Goal: Transaction & Acquisition: Book appointment/travel/reservation

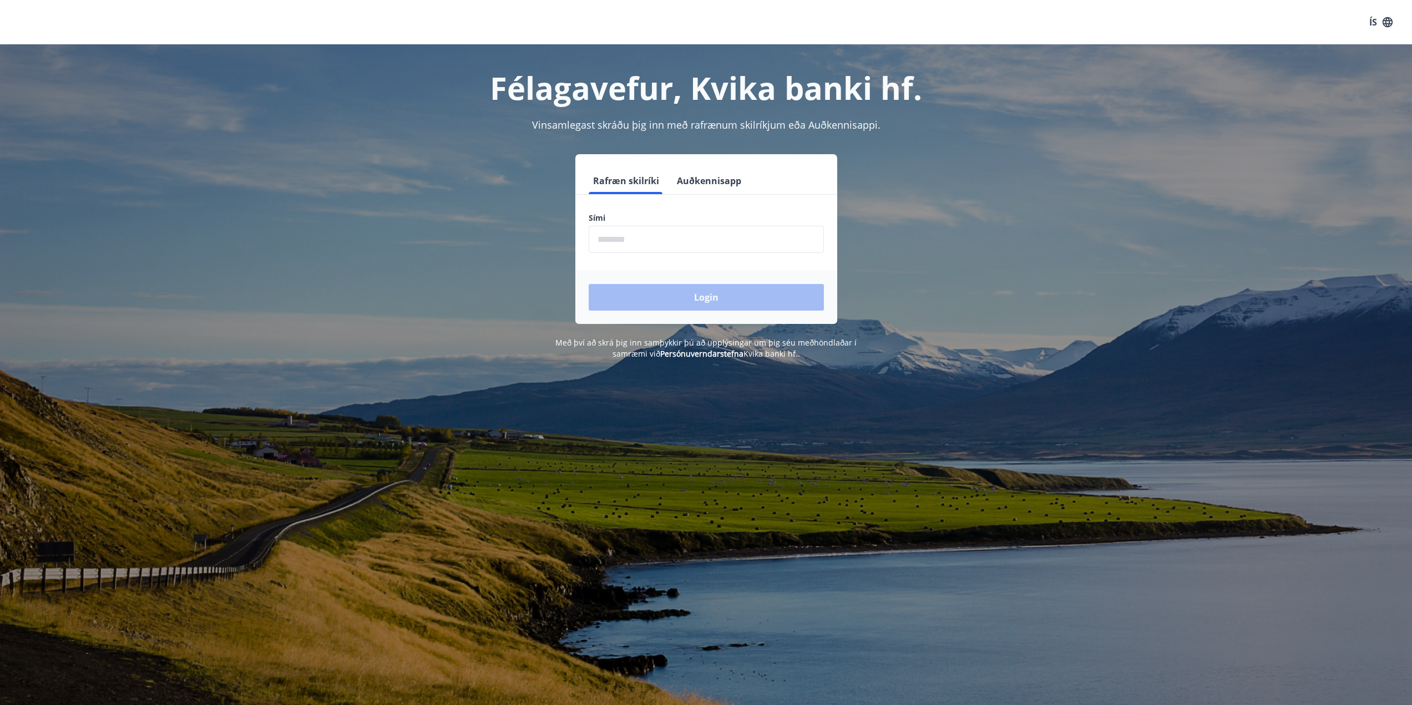
click at [664, 232] on input "phone" at bounding box center [706, 239] width 235 height 27
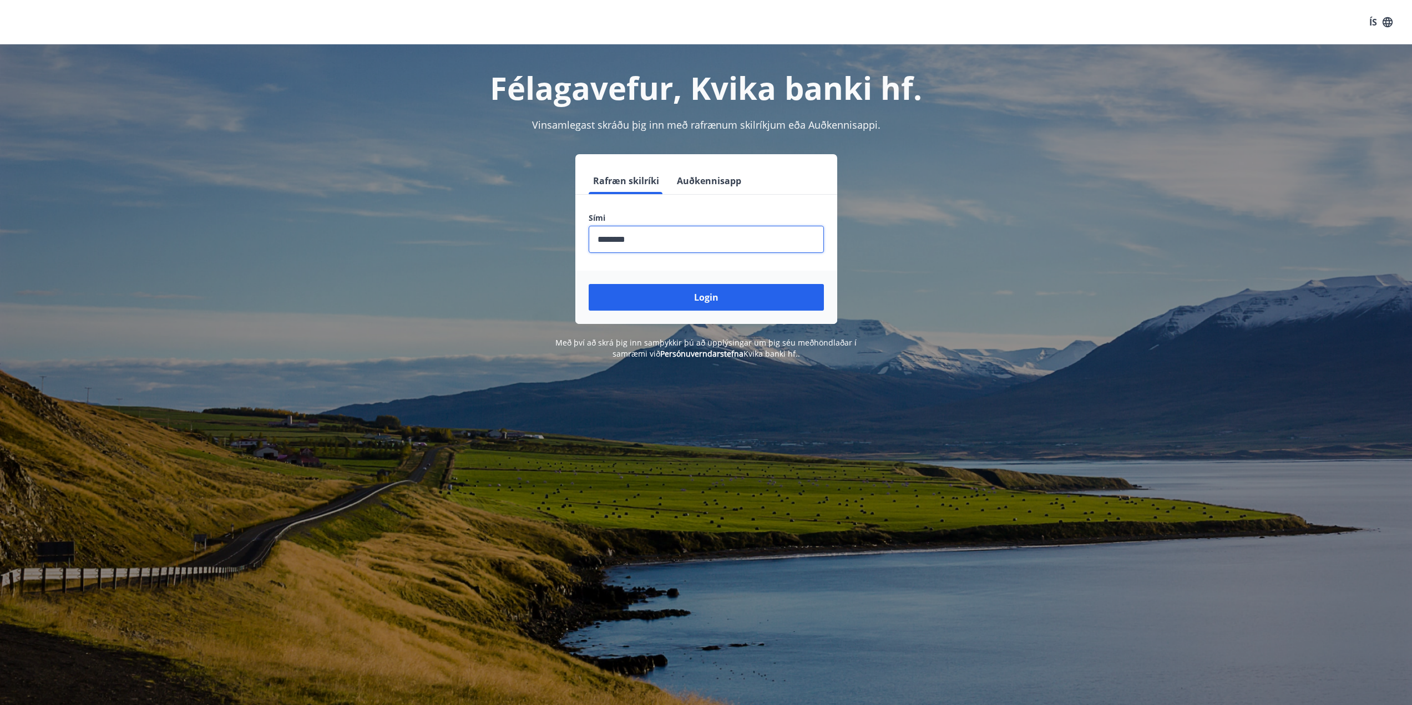
type input "********"
click at [589, 284] on button "Login" at bounding box center [706, 297] width 235 height 27
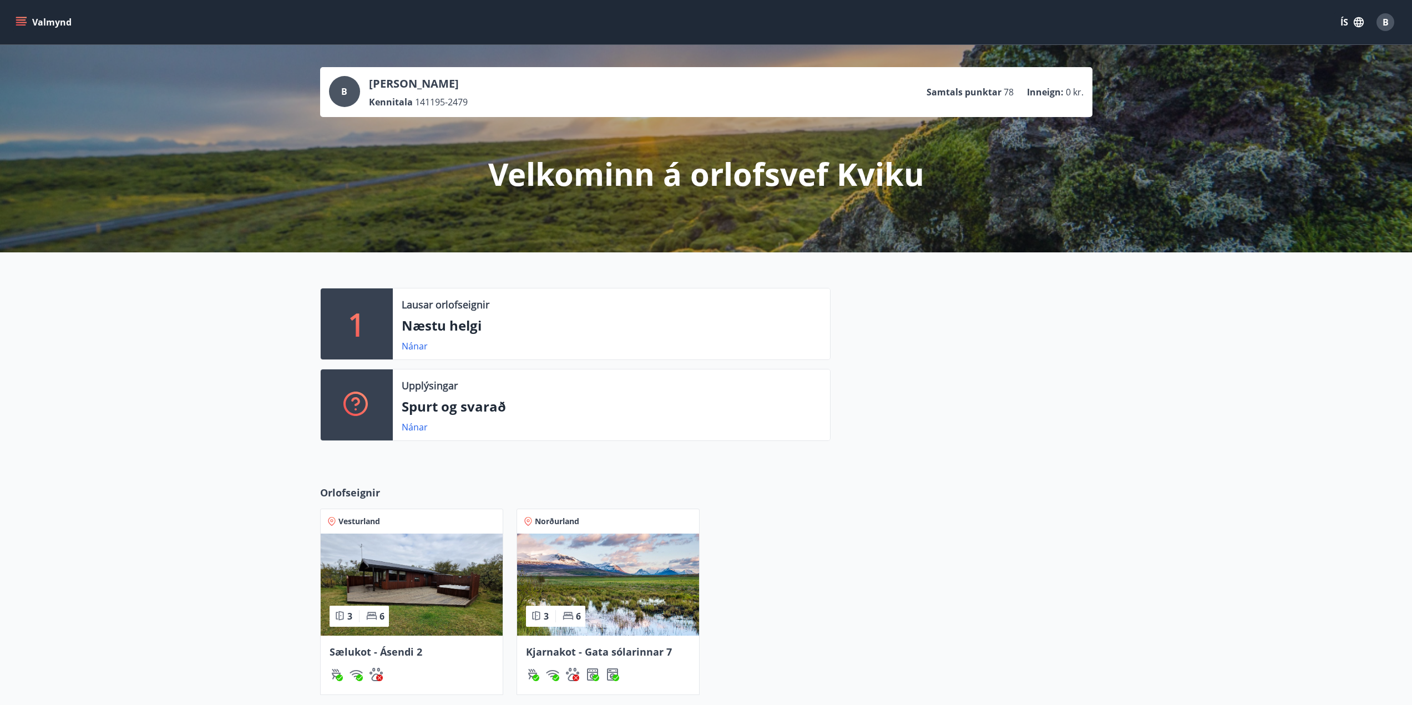
click at [431, 330] on p "Næstu helgi" at bounding box center [611, 325] width 419 height 19
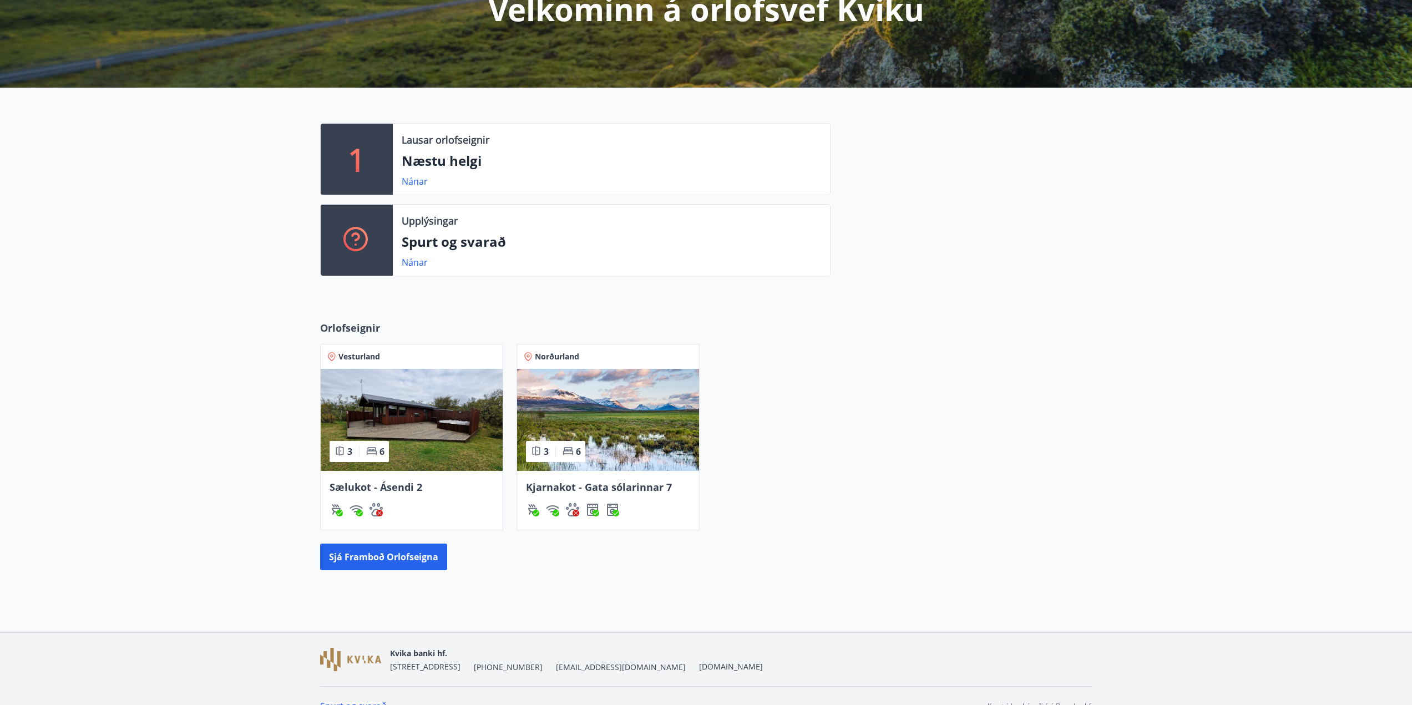
scroll to position [185, 0]
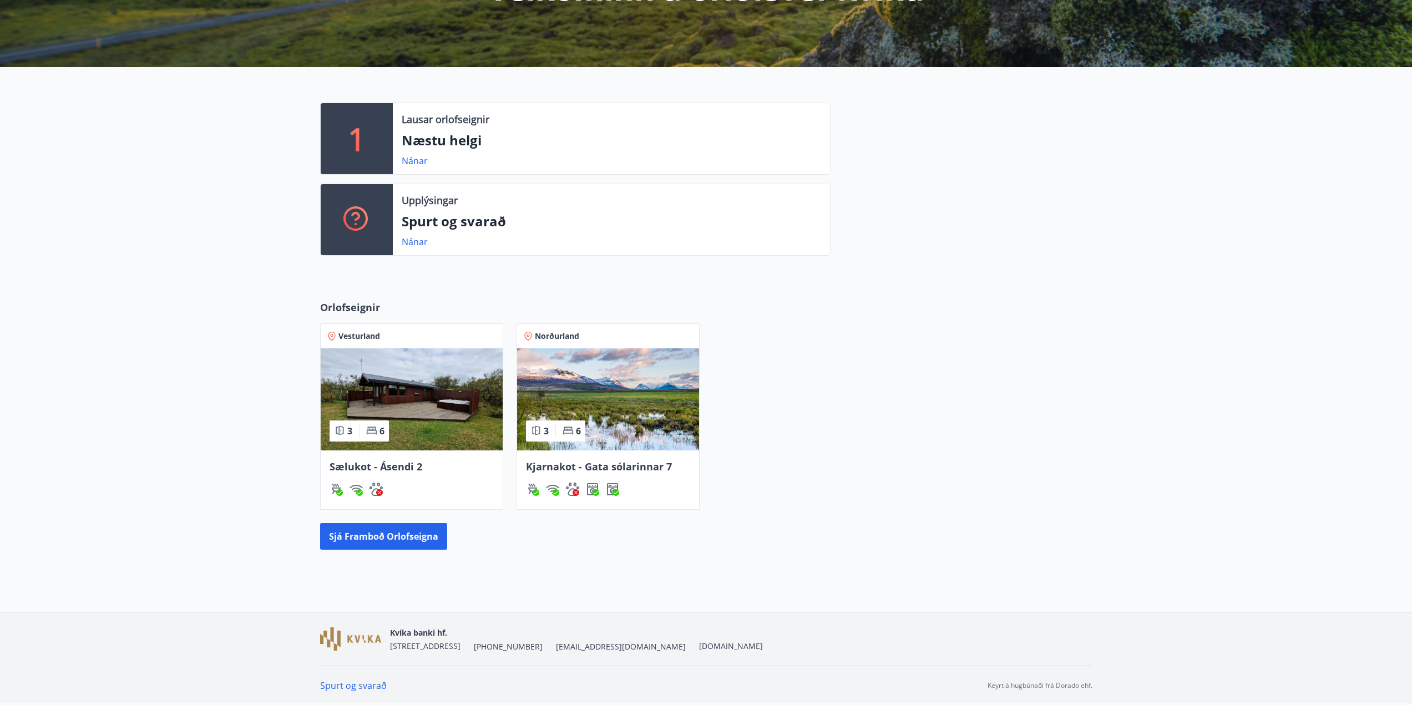
click at [610, 474] on div "Kjarnakot - Gata sólarinnar 7" at bounding box center [608, 479] width 182 height 59
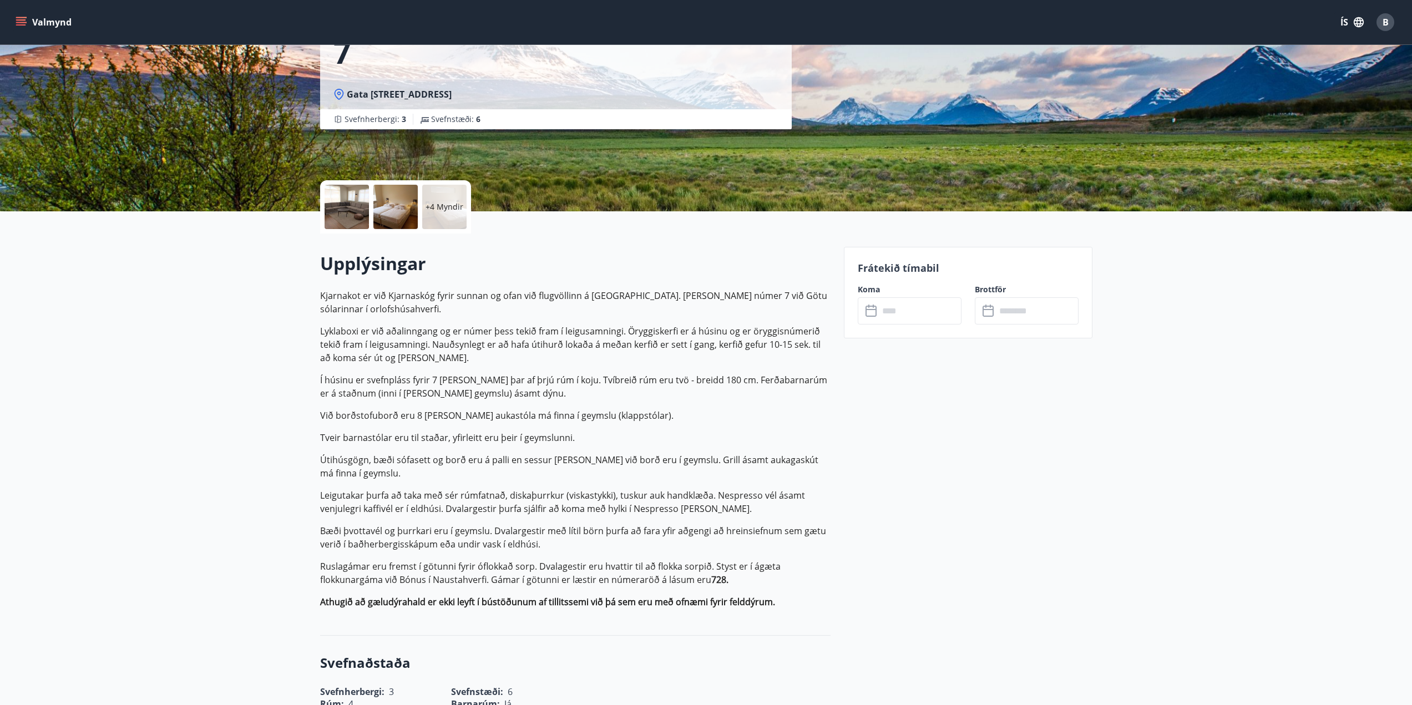
scroll to position [111, 0]
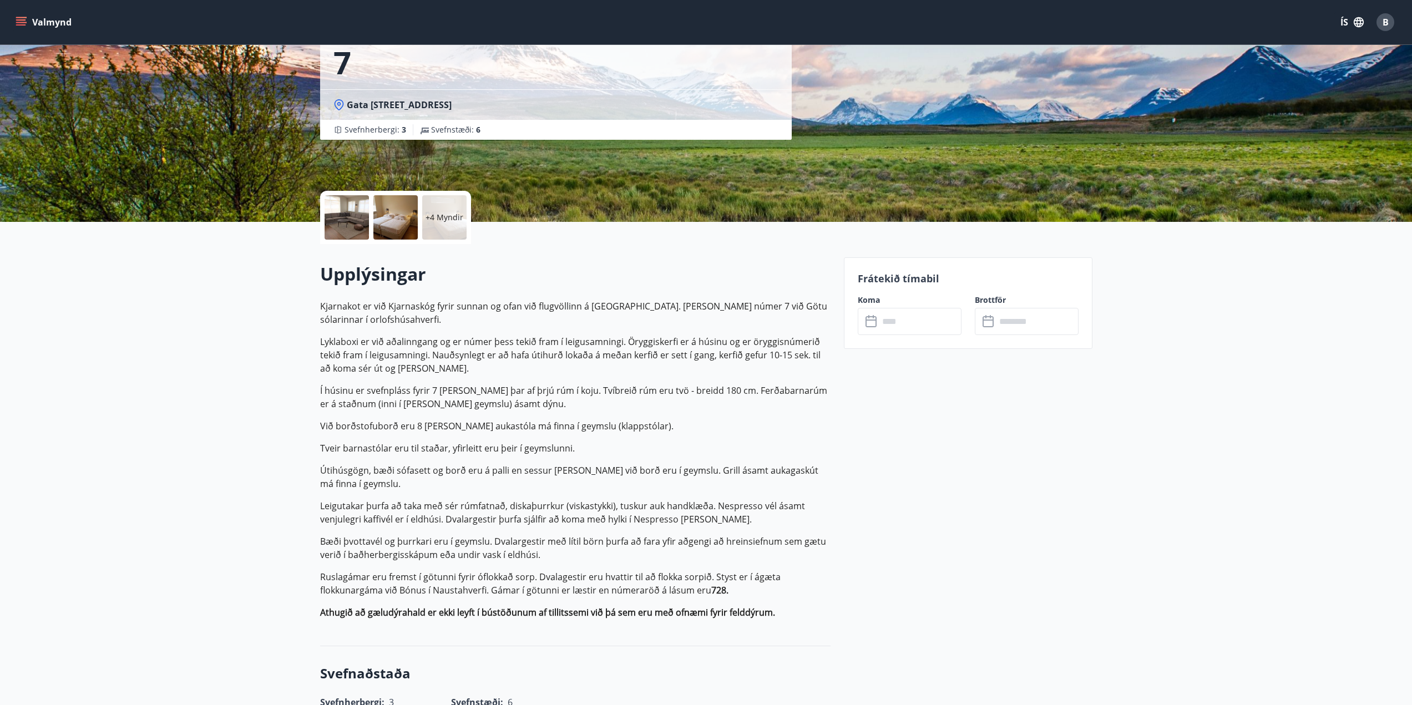
click at [910, 323] on input "text" at bounding box center [920, 321] width 83 height 27
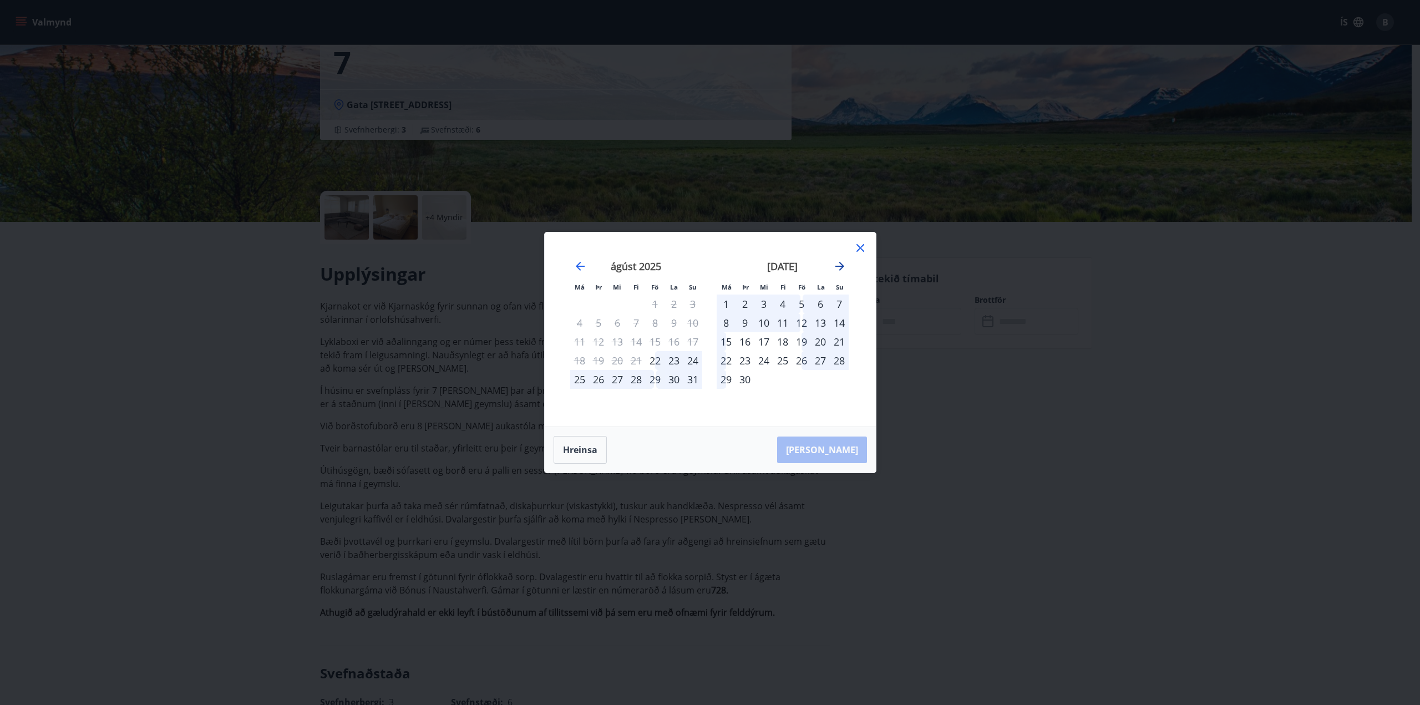
click at [846, 265] on icon "Move forward to switch to the next month." at bounding box center [839, 266] width 13 height 13
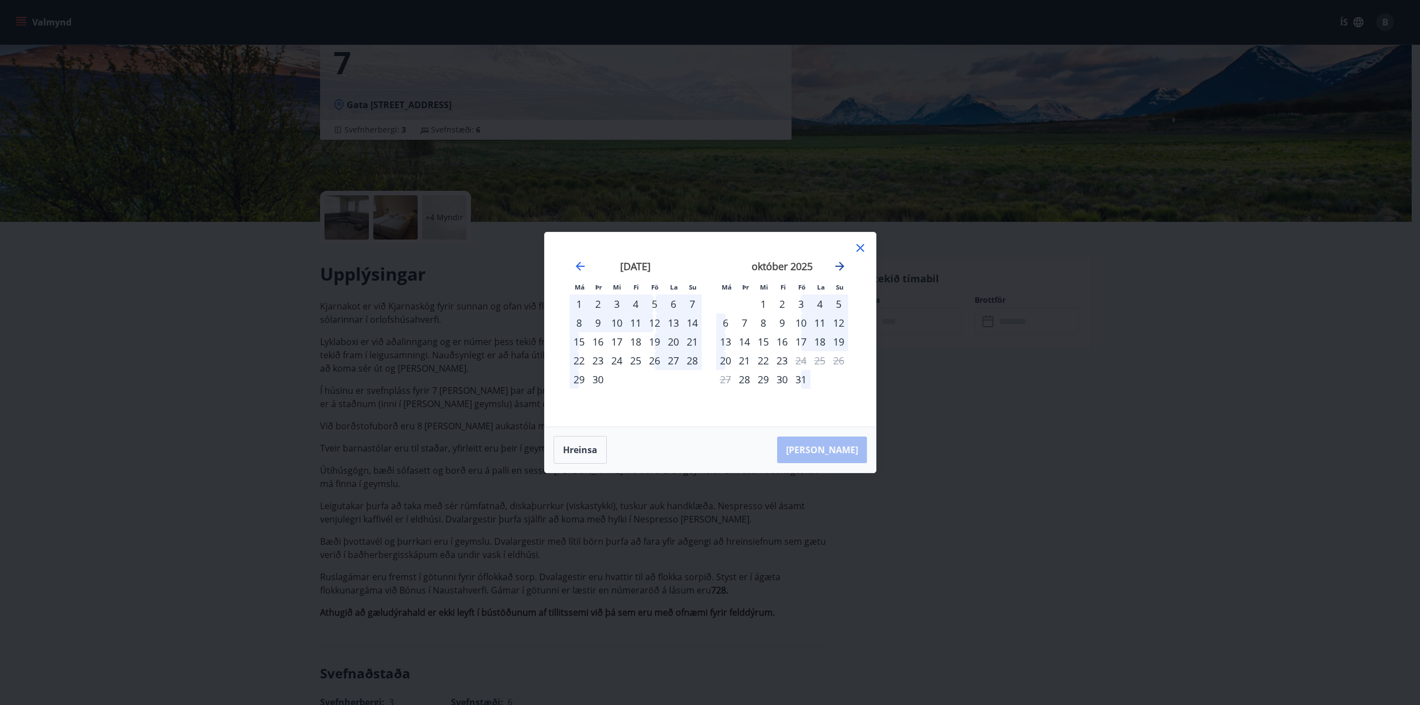
click at [846, 265] on icon "Move forward to switch to the next month." at bounding box center [839, 266] width 13 height 13
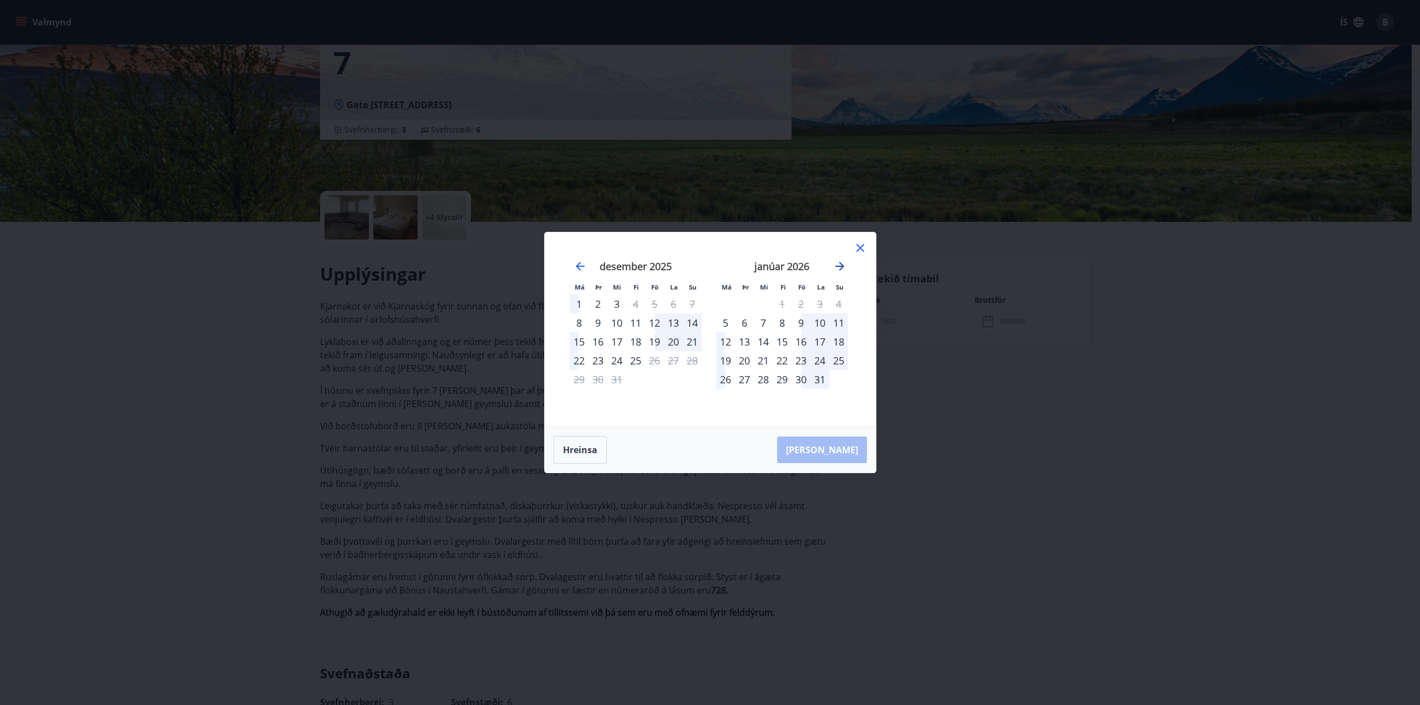
click at [846, 265] on icon "Move forward to switch to the next month." at bounding box center [839, 266] width 13 height 13
click at [802, 343] on div "13" at bounding box center [801, 341] width 19 height 19
click at [729, 360] on div "16" at bounding box center [726, 360] width 19 height 19
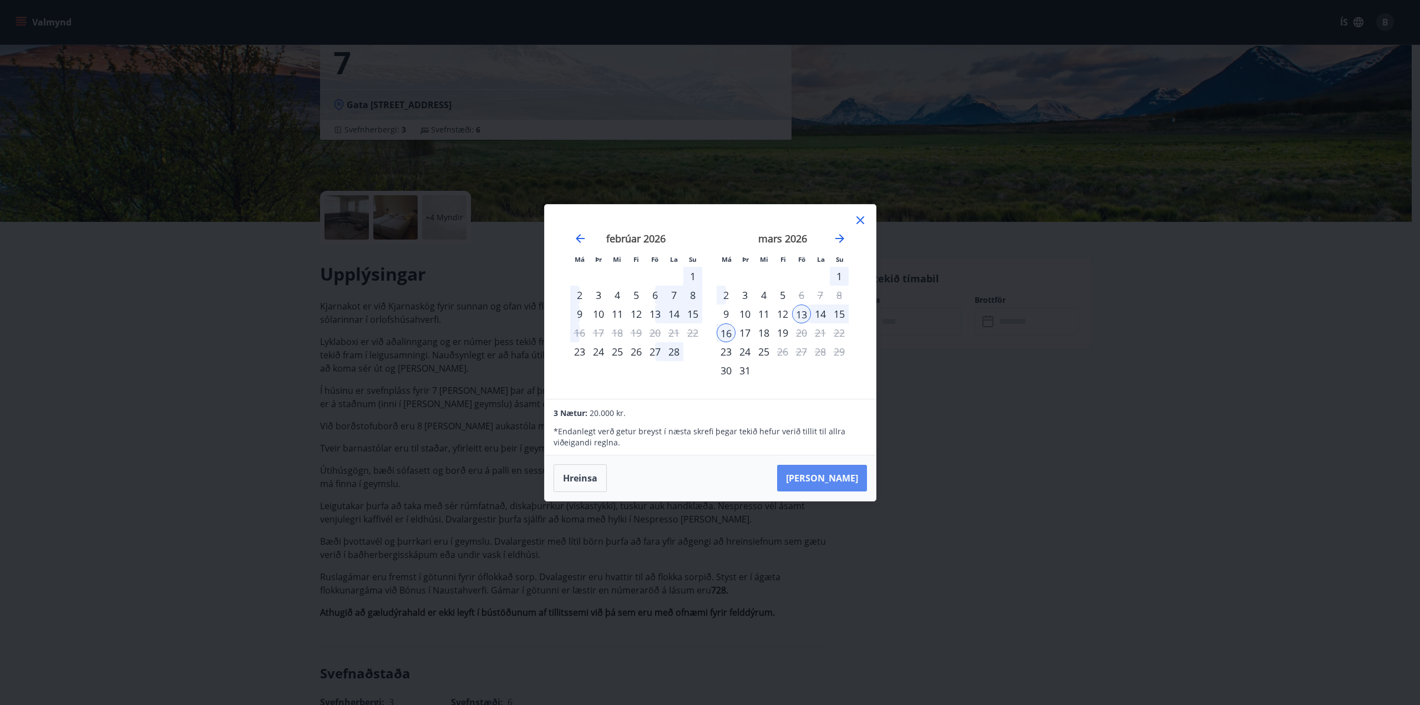
click at [835, 482] on button "[PERSON_NAME]" at bounding box center [822, 478] width 90 height 27
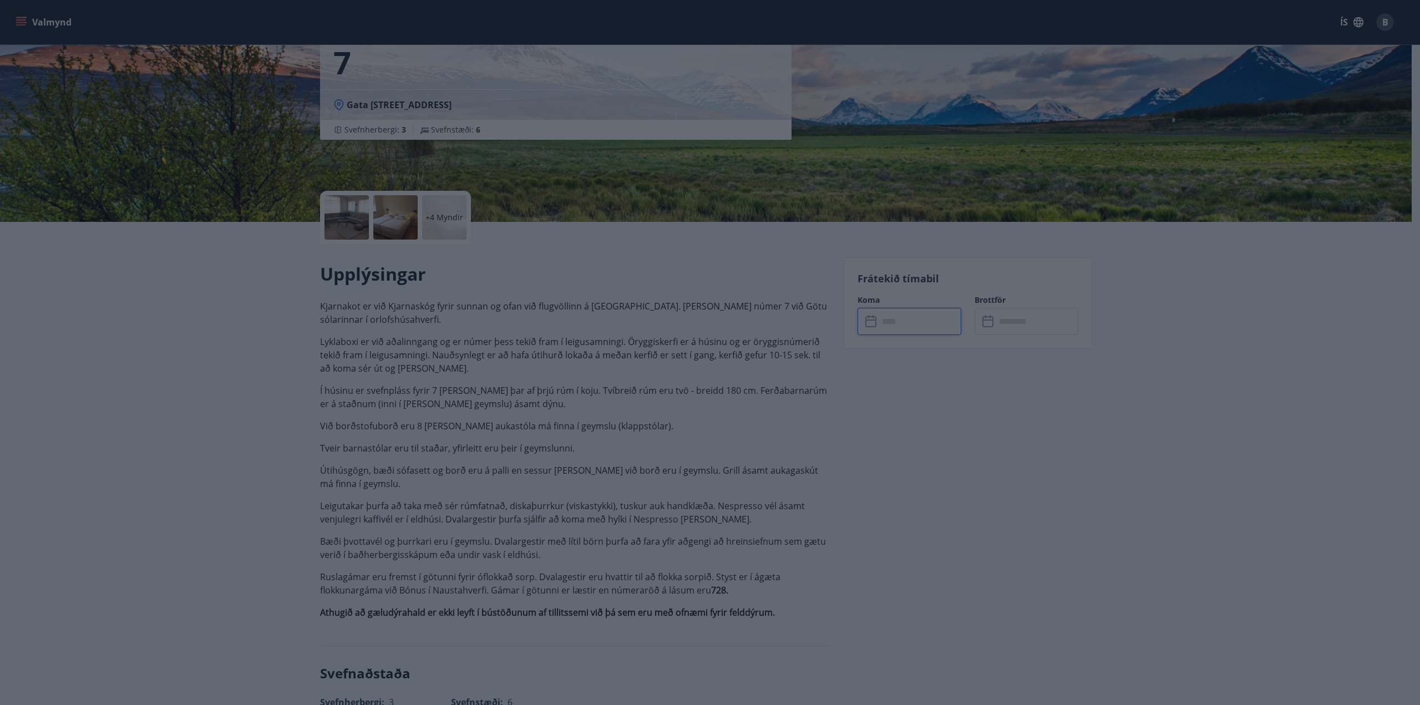
type input "******"
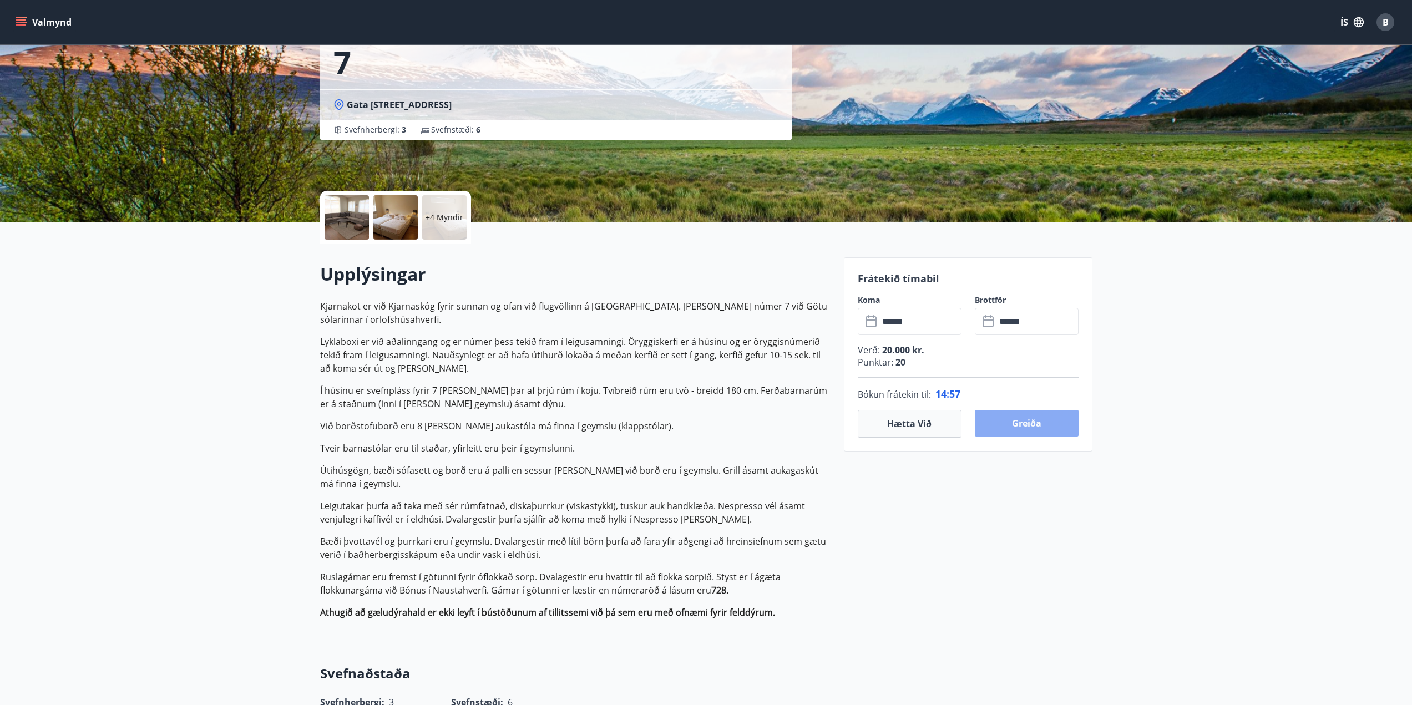
click at [1044, 420] on button "Greiða" at bounding box center [1027, 423] width 104 height 27
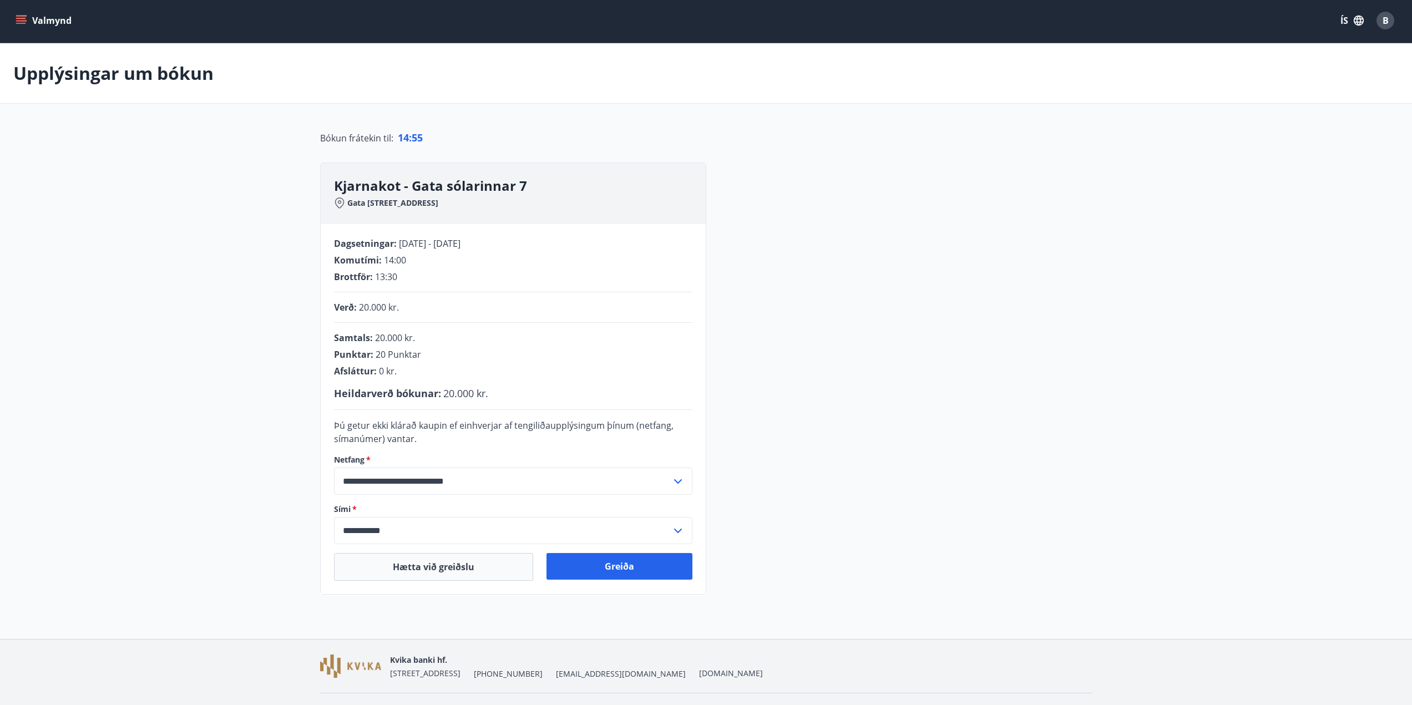
scroll to position [29, 0]
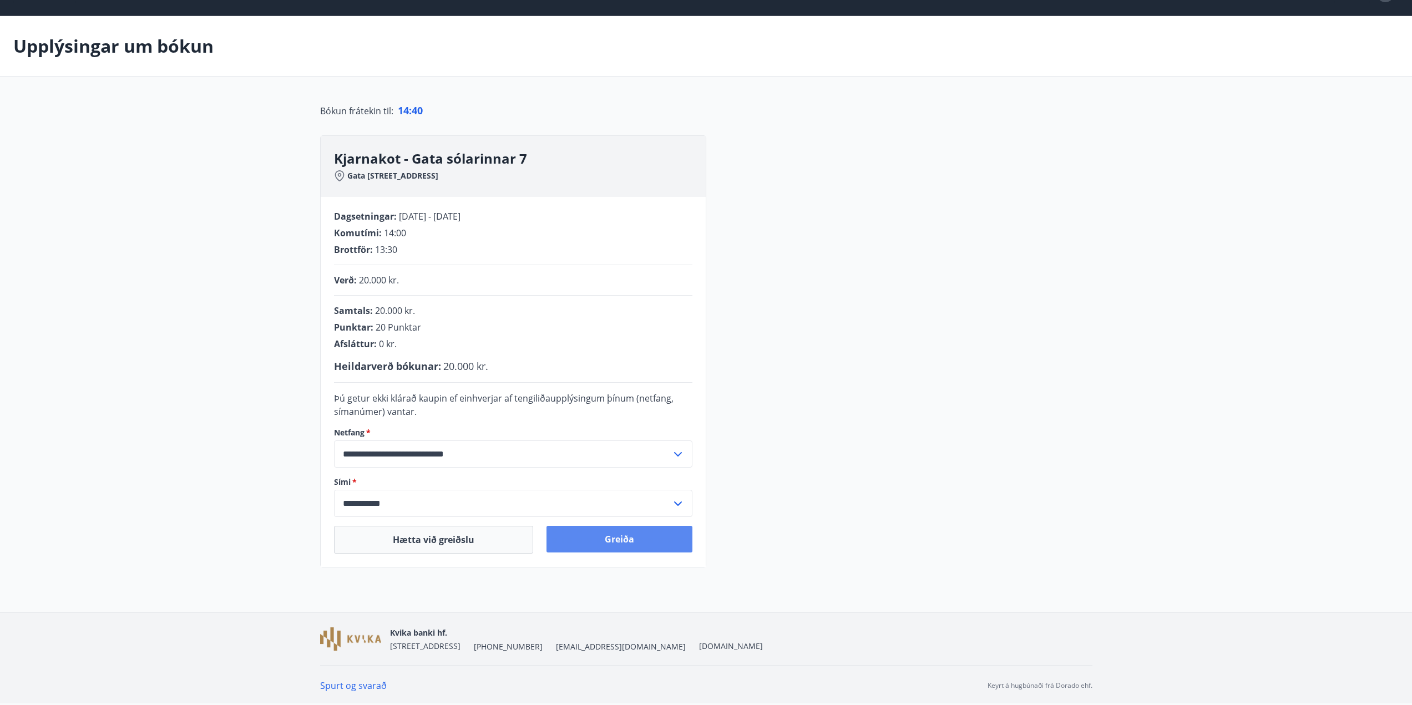
click at [609, 546] on button "Greiða" at bounding box center [619, 539] width 146 height 27
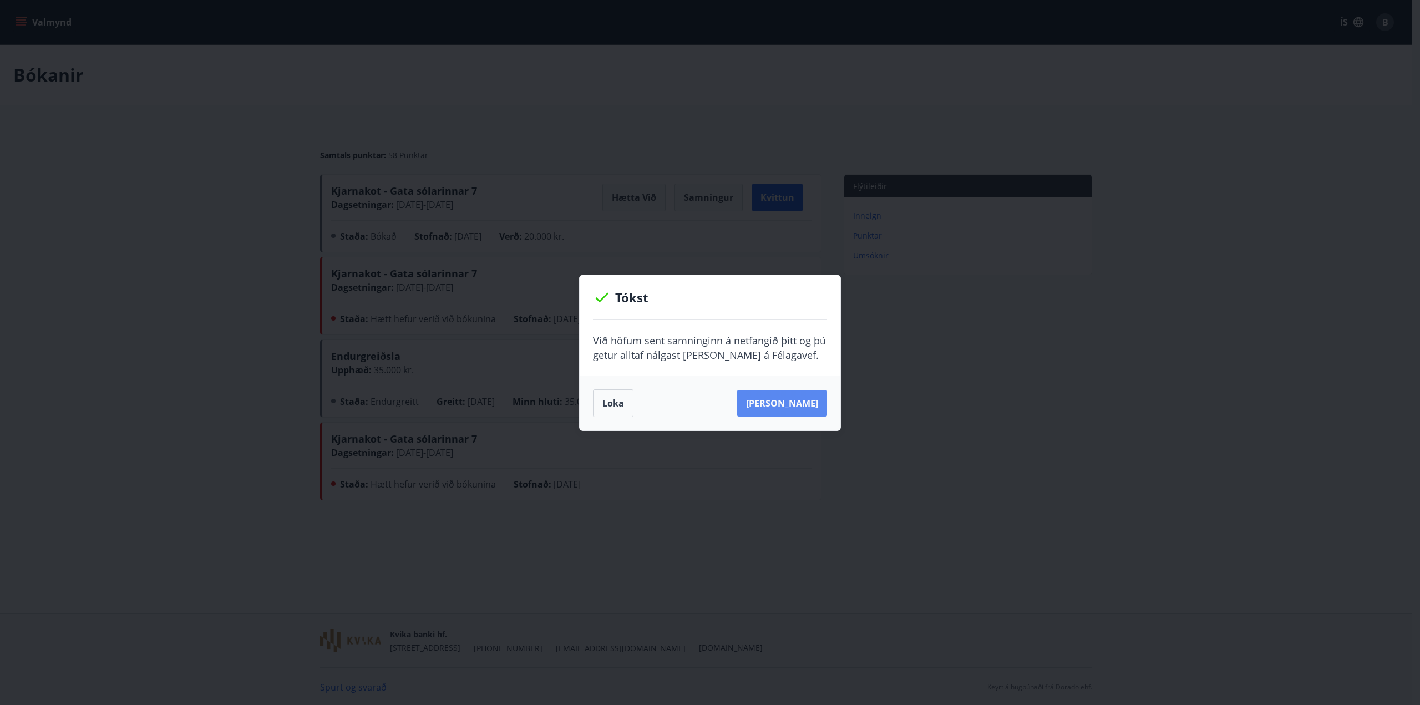
click at [784, 402] on button "[PERSON_NAME]" at bounding box center [782, 403] width 90 height 27
click at [613, 403] on button "Loka" at bounding box center [613, 403] width 40 height 28
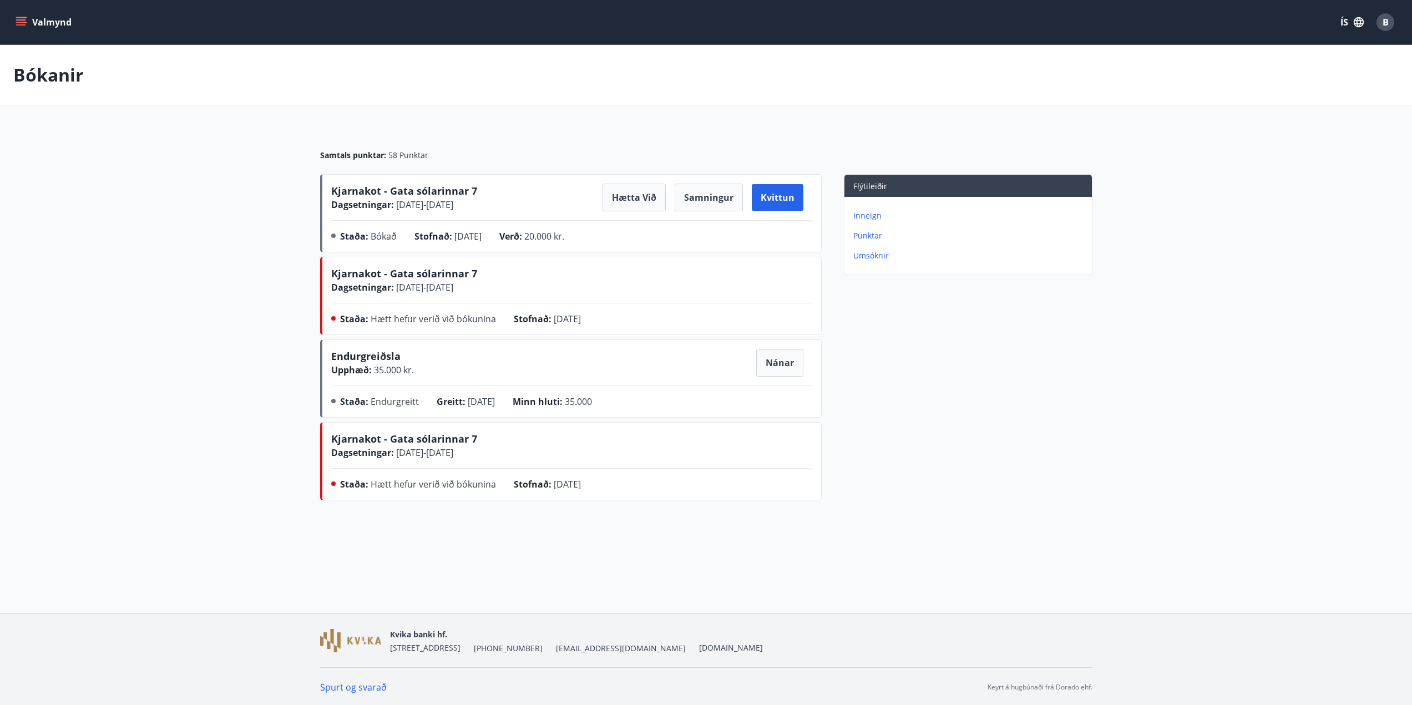
click at [409, 383] on div "Endurgreiðsla Upphæð : 35.000 kr. Nánar Staða : Endurgreitt Greitt : [DATE] Min…" at bounding box center [571, 381] width 481 height 64
click at [771, 368] on button "Nánar" at bounding box center [779, 363] width 47 height 28
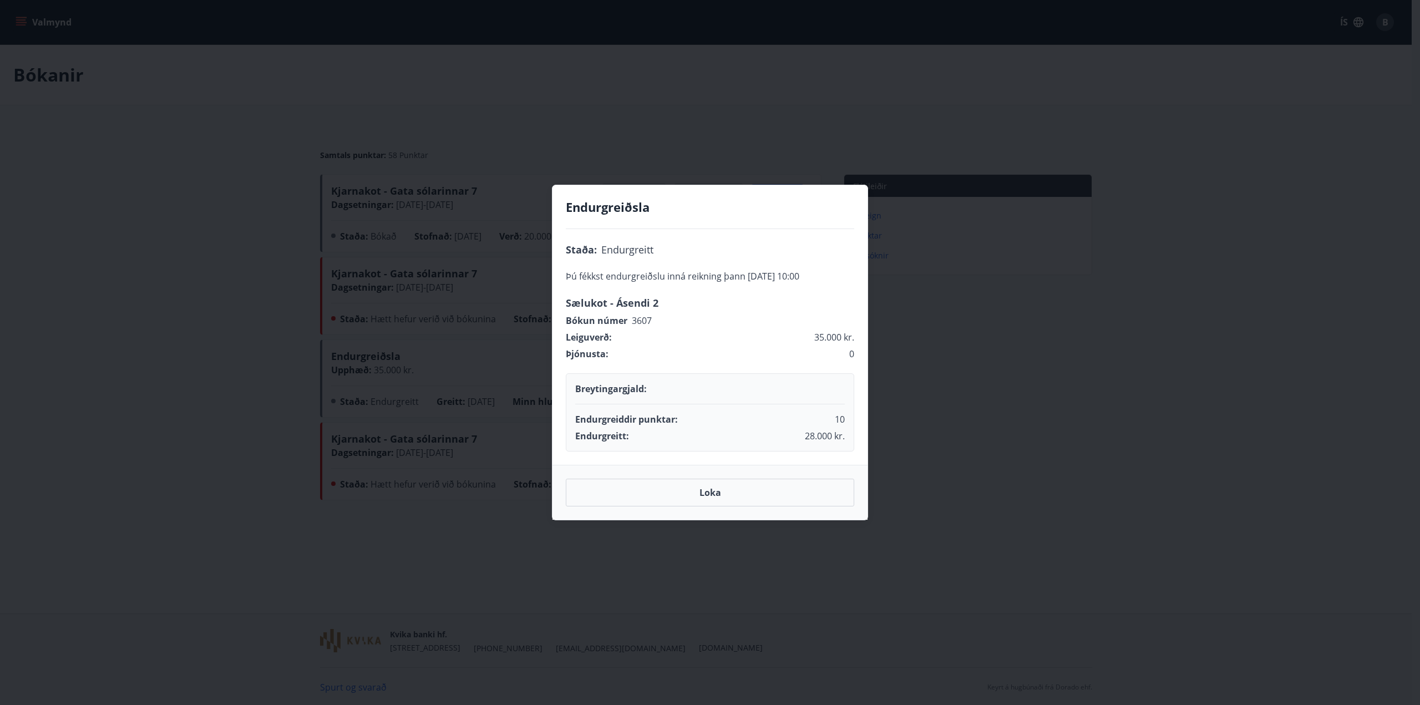
click at [730, 424] on div "Endurgreiddir punktar : 10" at bounding box center [710, 417] width 270 height 17
click at [609, 430] on p "Endurgreitt :" at bounding box center [602, 436] width 54 height 12
click at [609, 440] on p "Endurgreitt :" at bounding box center [602, 436] width 54 height 12
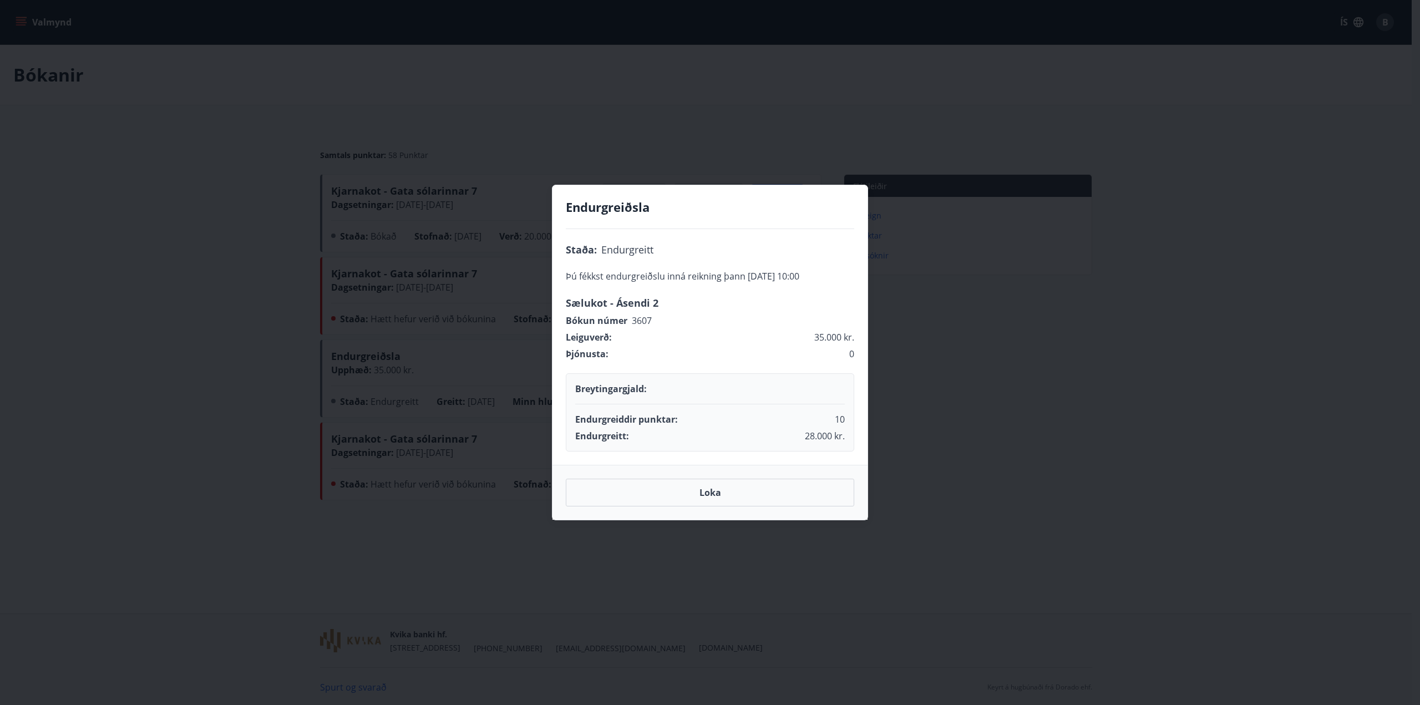
click at [713, 497] on button "Loka" at bounding box center [710, 493] width 288 height 28
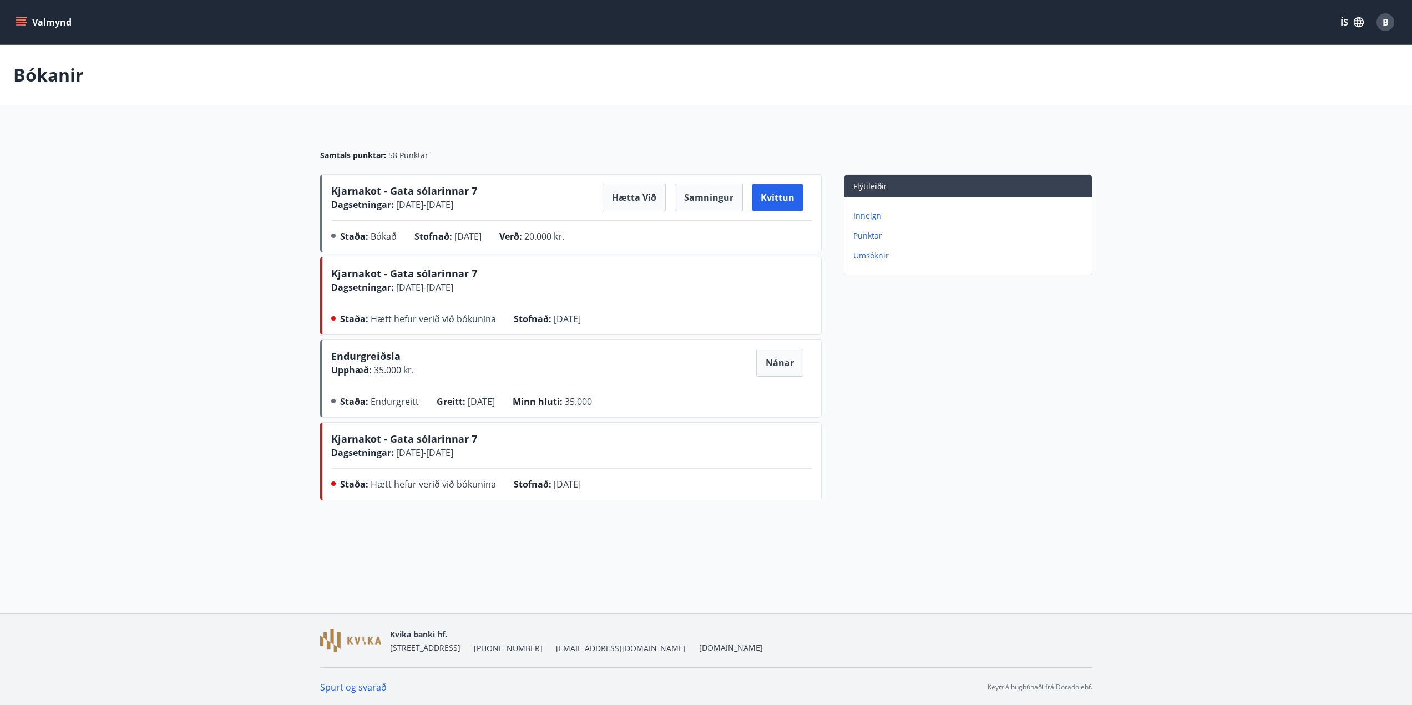
click at [609, 544] on div "Bókanir Samtals punktar : 58 Punktar Kjarnakot - Gata sólarinnar 7 Dagsetningar…" at bounding box center [706, 297] width 1412 height 504
click at [750, 560] on div "Valmynd ÍS B Bókanir Samtals punktar : 58 Punktar Kjarnakot - Gata sólarinnar 7…" at bounding box center [706, 307] width 1412 height 614
click at [736, 448] on div "Kjarnakot - Gata sólarinnar 7 Dagsetningar : [DATE] - [DATE]" at bounding box center [571, 446] width 481 height 28
click at [45, 75] on p "Bókanir" at bounding box center [48, 75] width 70 height 24
click at [40, 26] on button "Valmynd" at bounding box center [44, 22] width 63 height 20
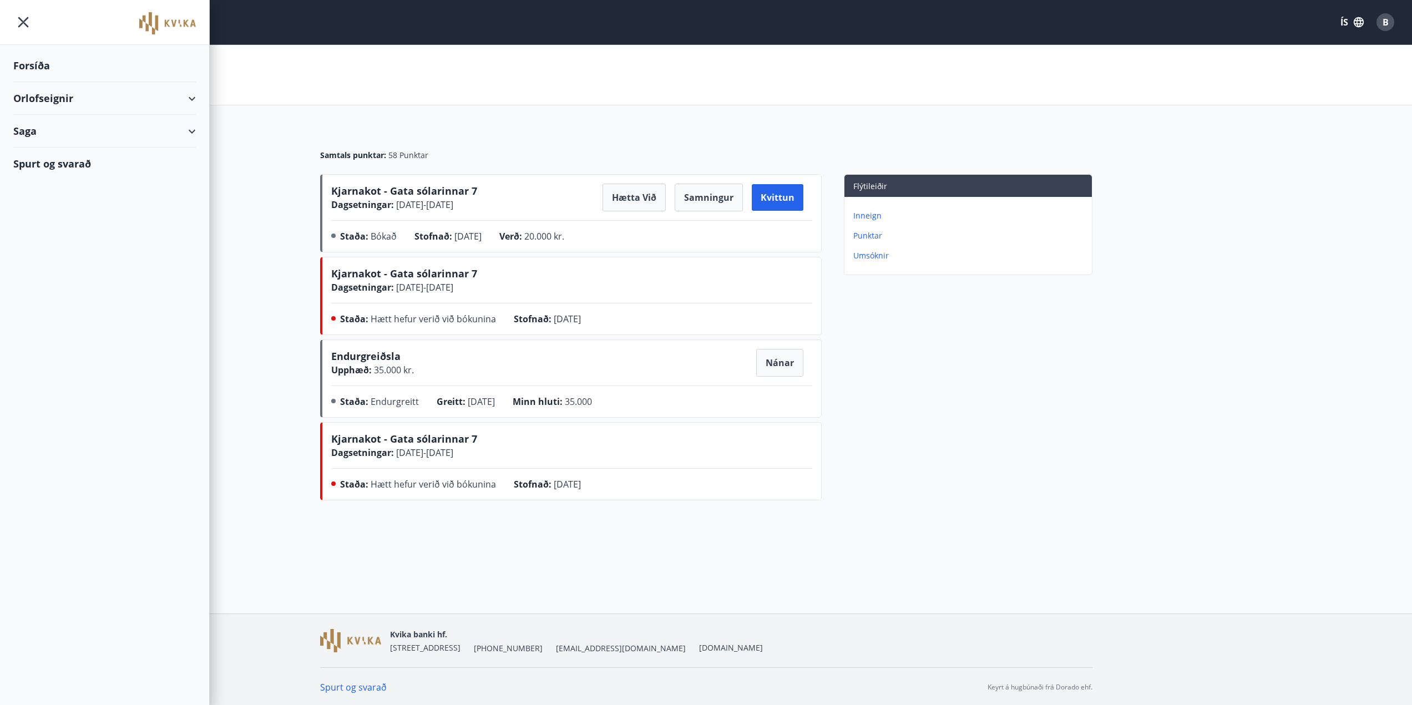
click at [49, 94] on div "Orlofseignir" at bounding box center [104, 98] width 183 height 33
click at [65, 152] on div "Bókunardagatal" at bounding box center [104, 149] width 165 height 23
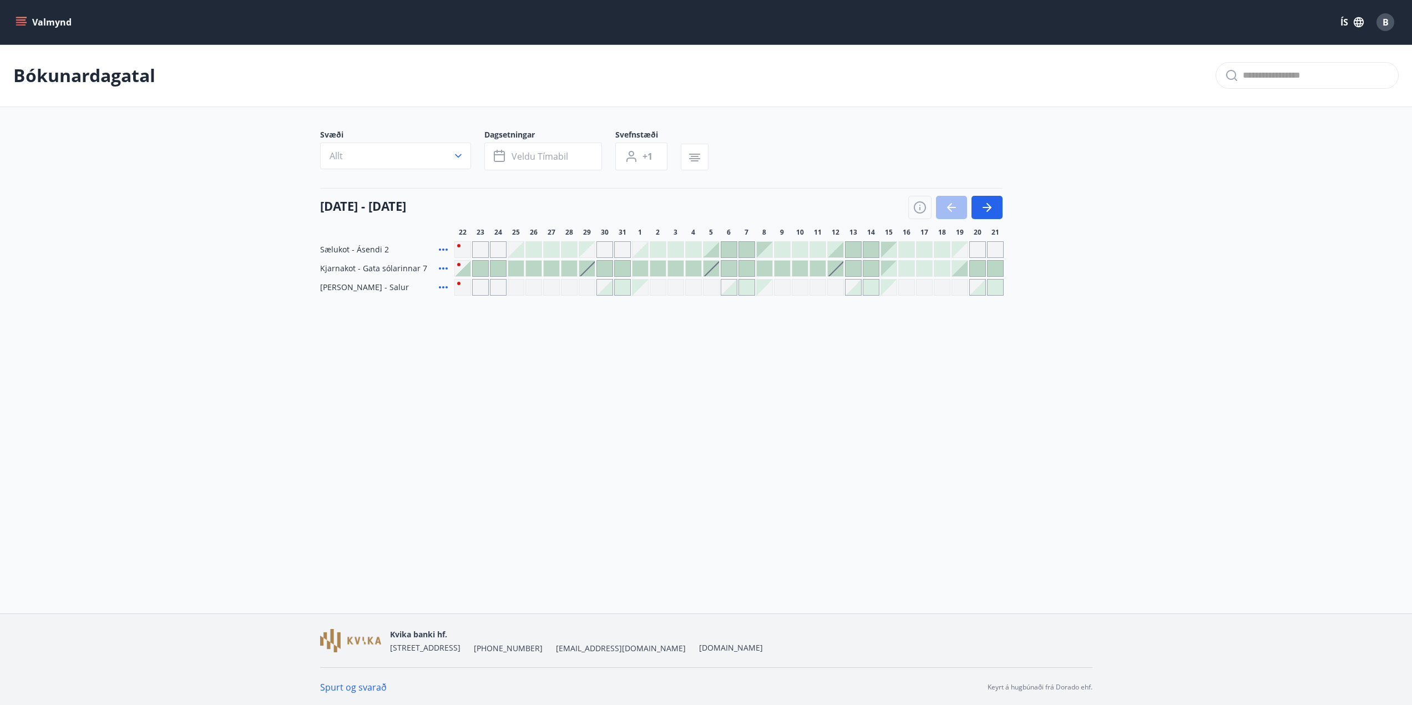
click at [33, 22] on button "Valmynd" at bounding box center [44, 22] width 63 height 20
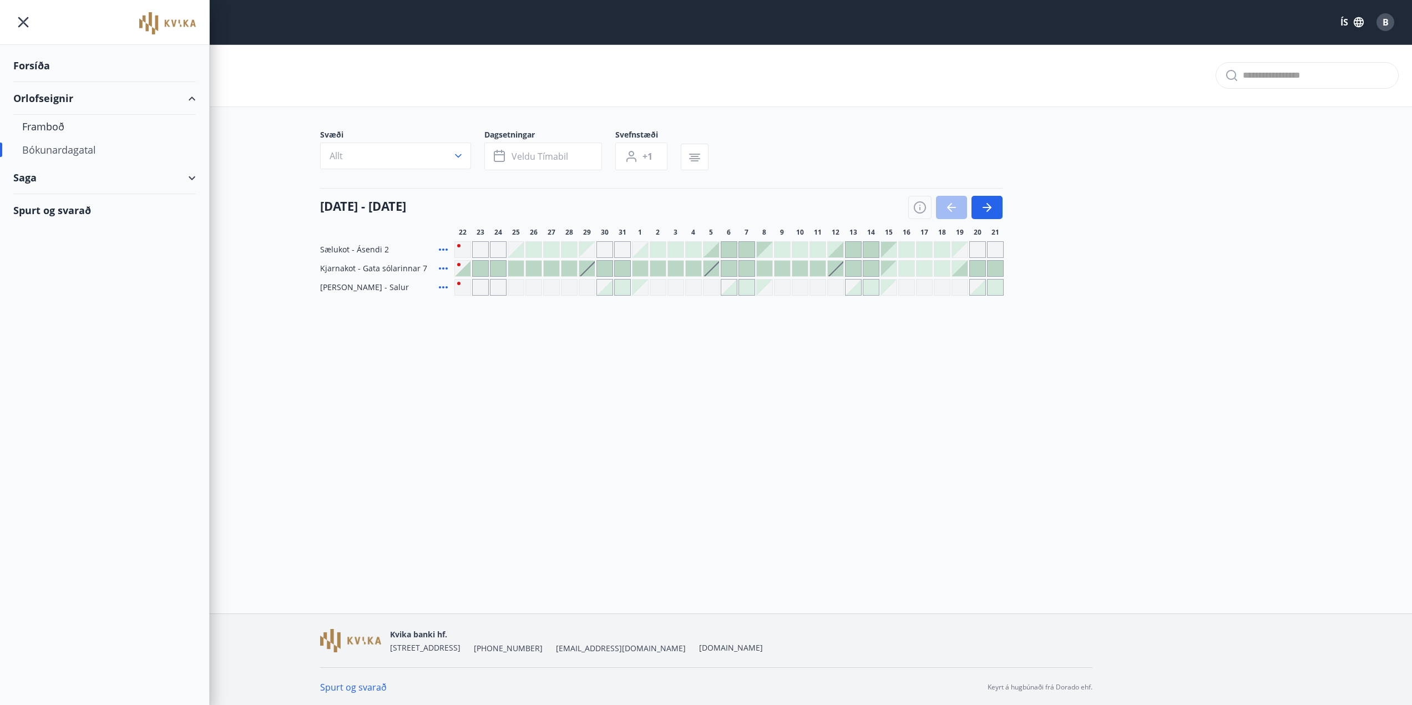
click at [38, 62] on div "Forsíða" at bounding box center [104, 65] width 183 height 33
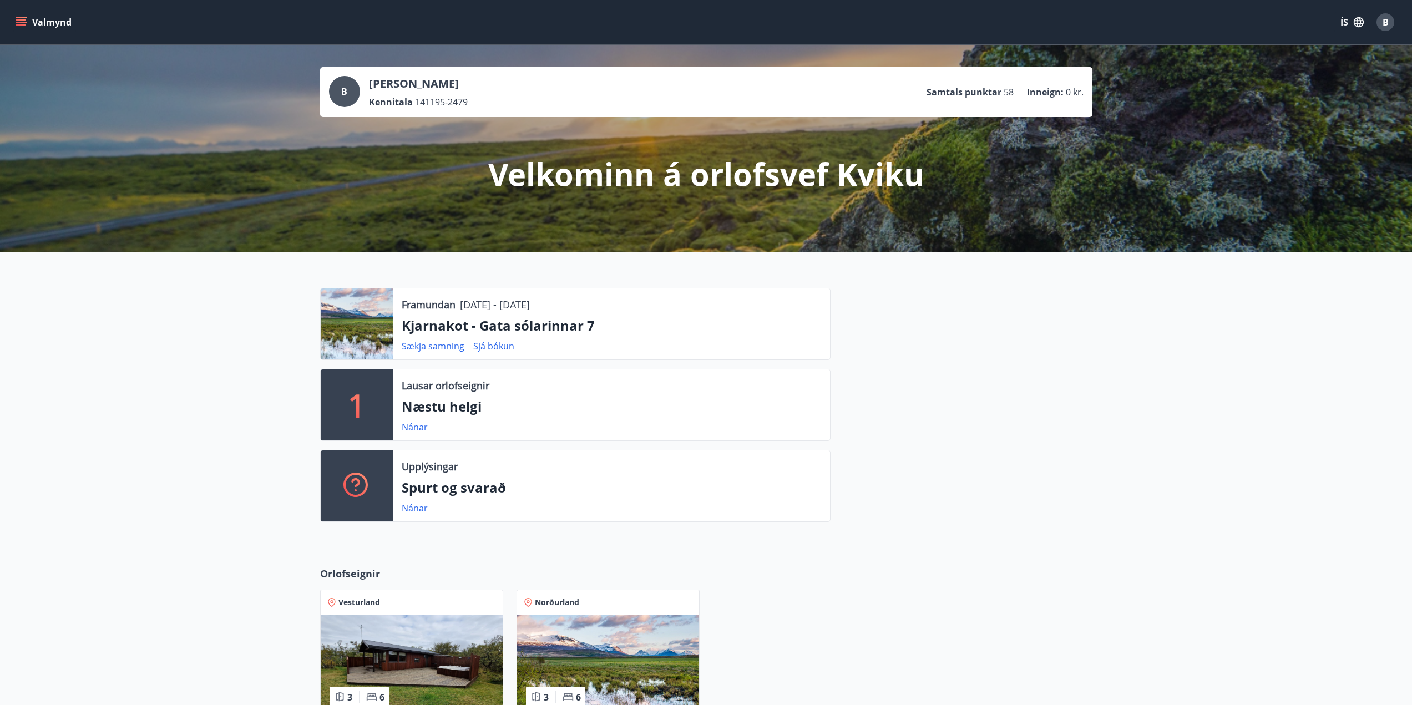
click at [529, 328] on p "Kjarnakot - Gata sólarinnar 7" at bounding box center [611, 325] width 419 height 19
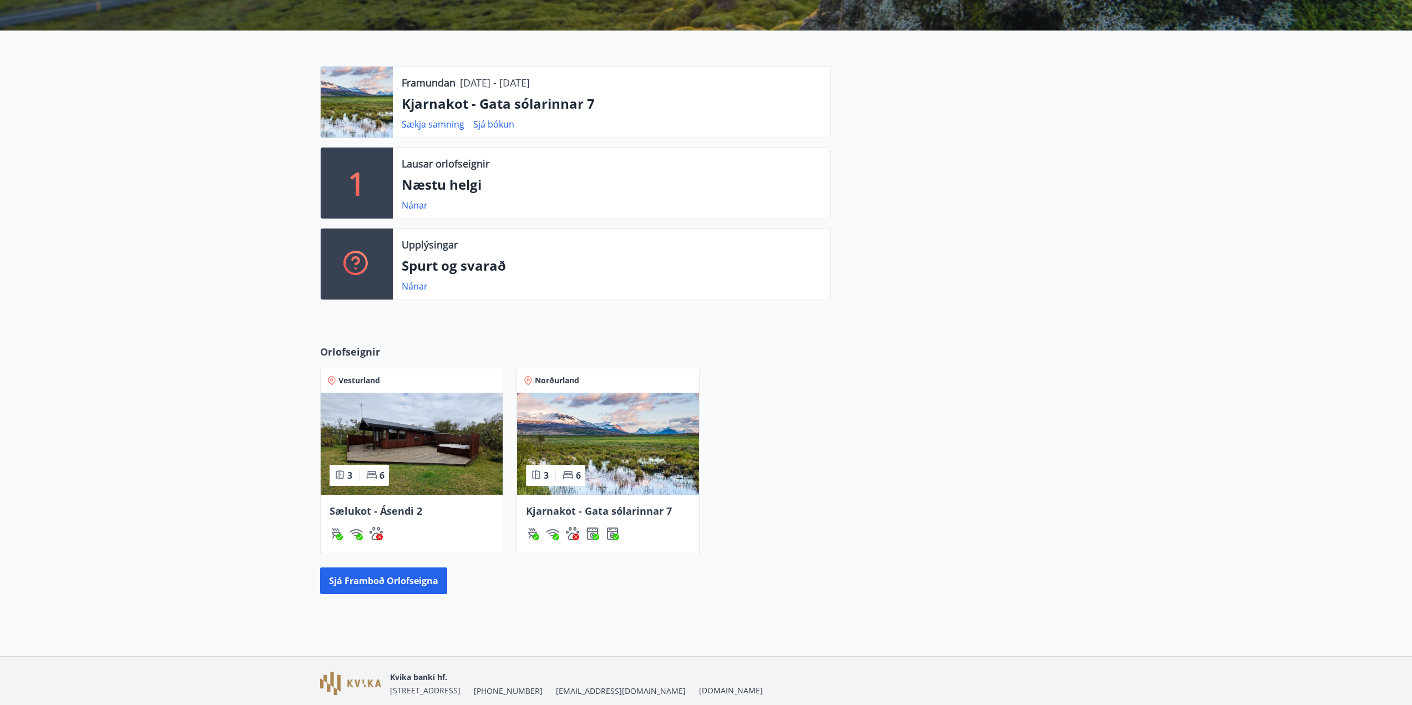
click at [661, 499] on div "Kjarnakot - Gata sólarinnar 7" at bounding box center [608, 524] width 182 height 59
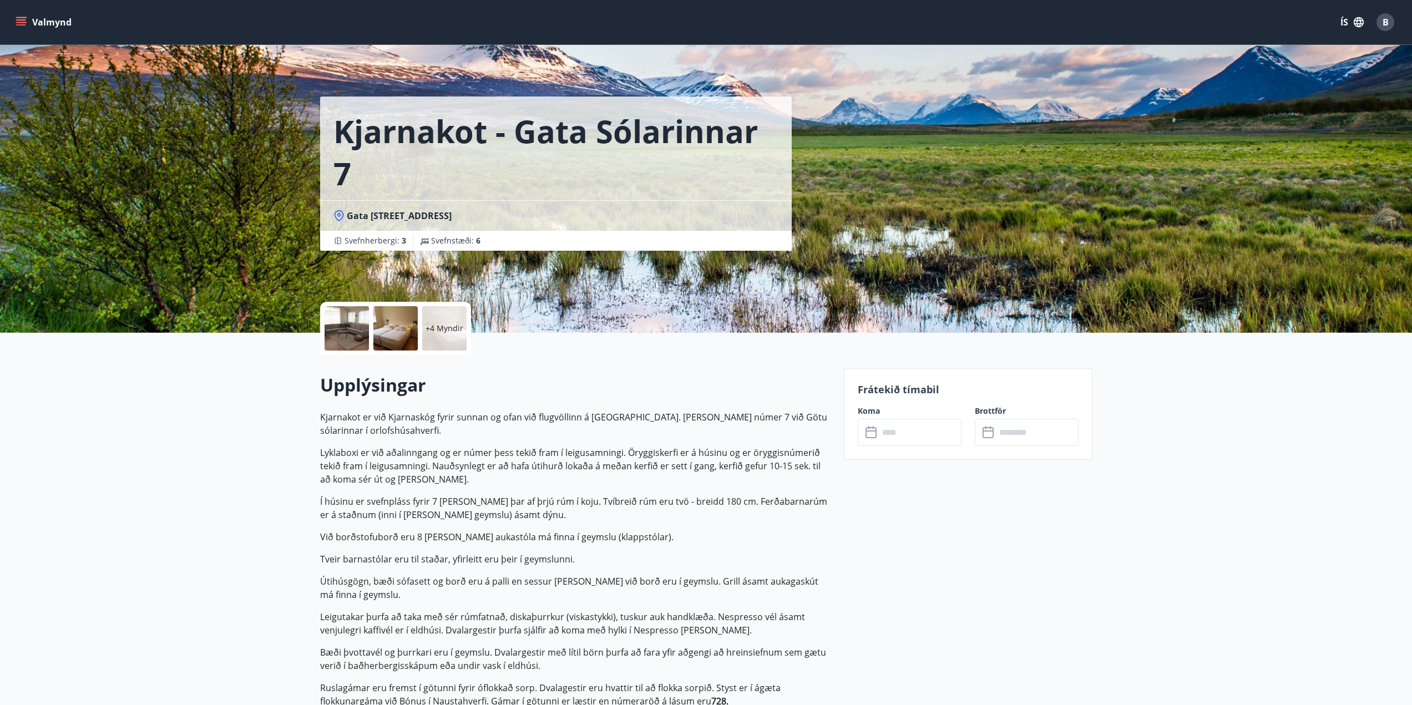
click at [898, 435] on input "text" at bounding box center [920, 432] width 83 height 27
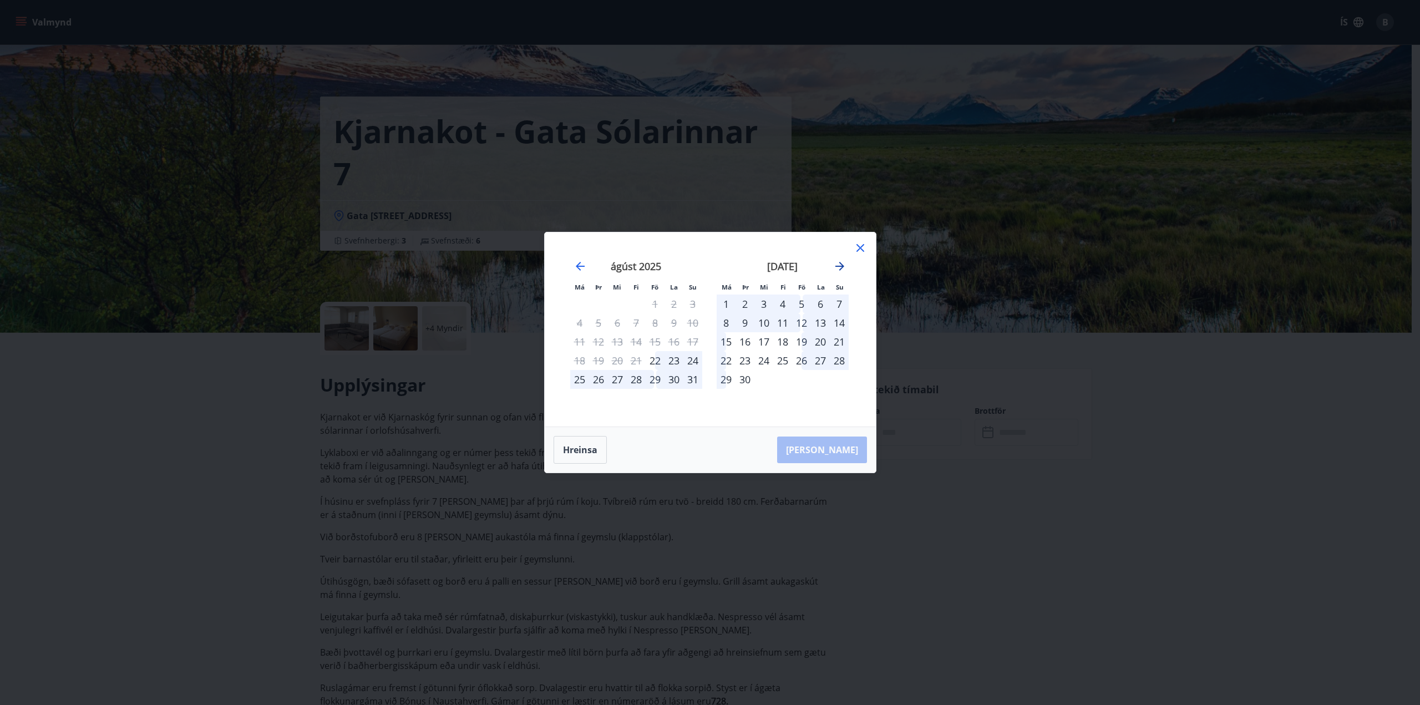
click at [837, 267] on icon "Move forward to switch to the next month." at bounding box center [839, 266] width 13 height 13
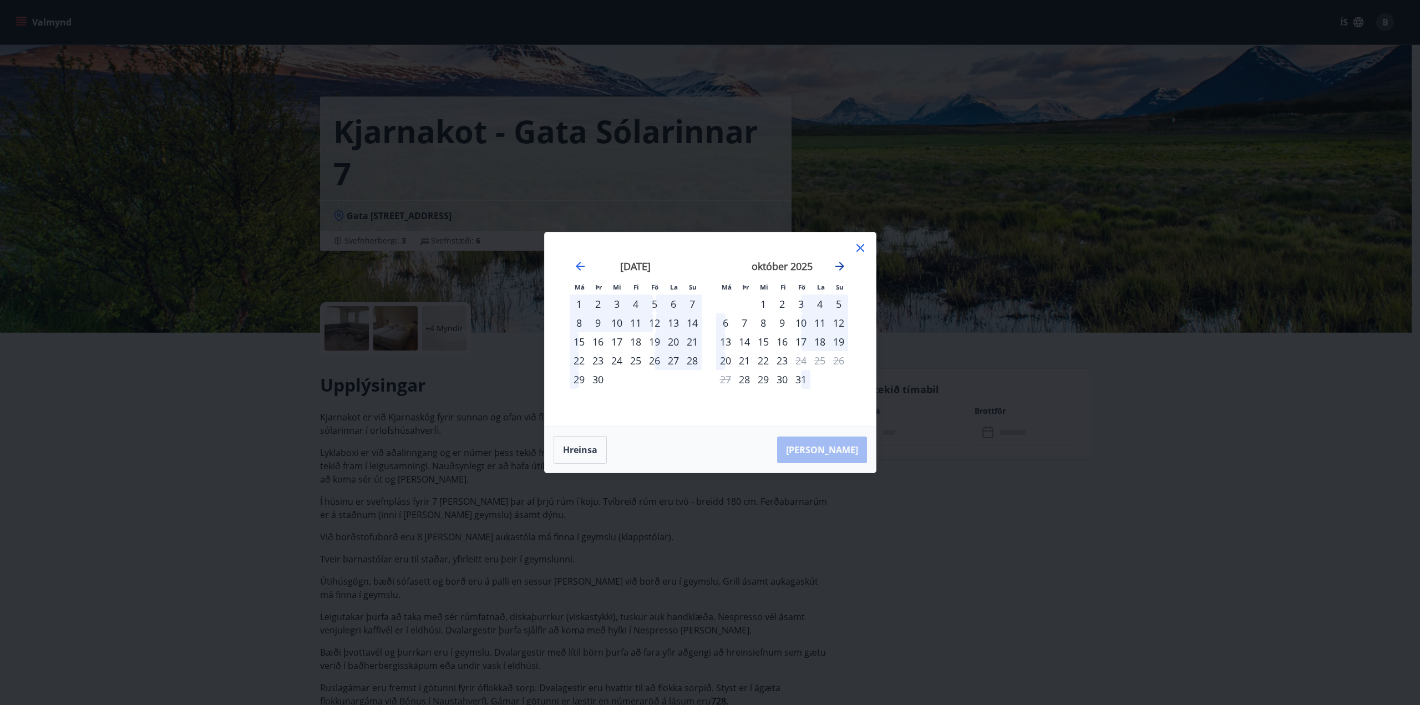
click at [837, 267] on icon "Move forward to switch to the next month." at bounding box center [839, 266] width 13 height 13
